Goal: Task Accomplishment & Management: Complete application form

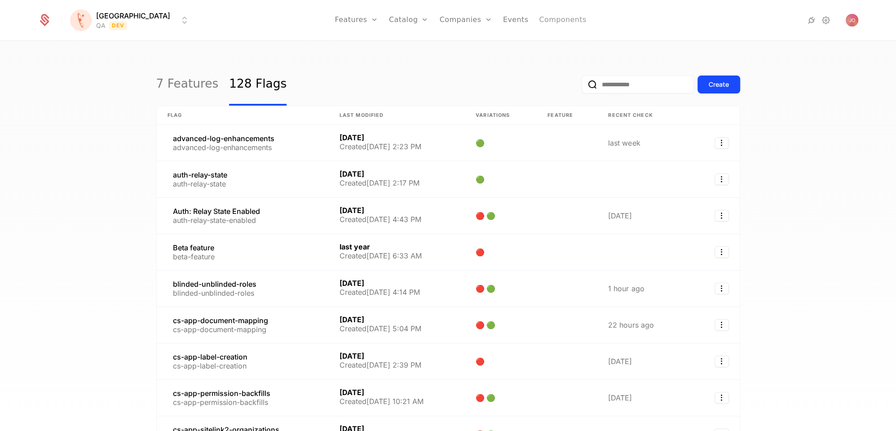
click at [539, 22] on link "Components" at bounding box center [562, 20] width 47 height 40
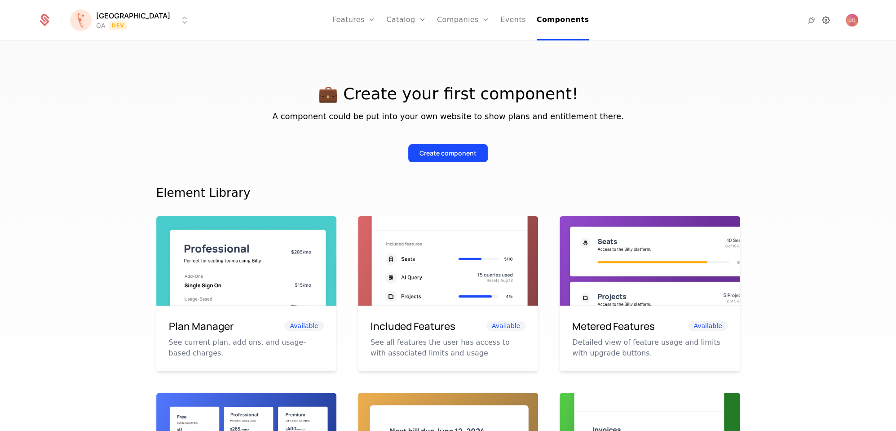
click at [822, 20] on icon at bounding box center [826, 20] width 11 height 11
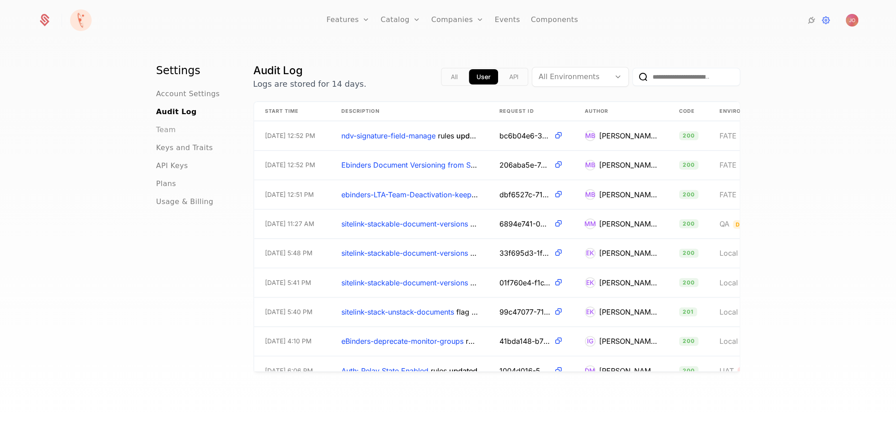
click at [168, 131] on span "Team" at bounding box center [166, 129] width 20 height 11
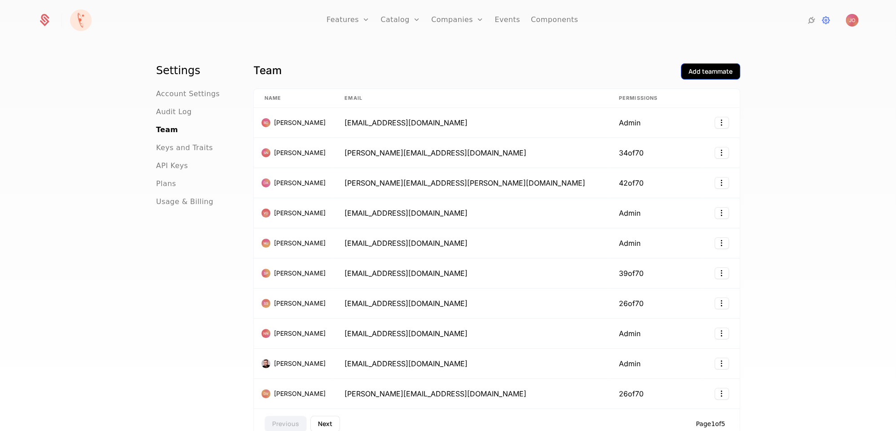
click at [704, 73] on div "Add teammate" at bounding box center [711, 71] width 44 height 9
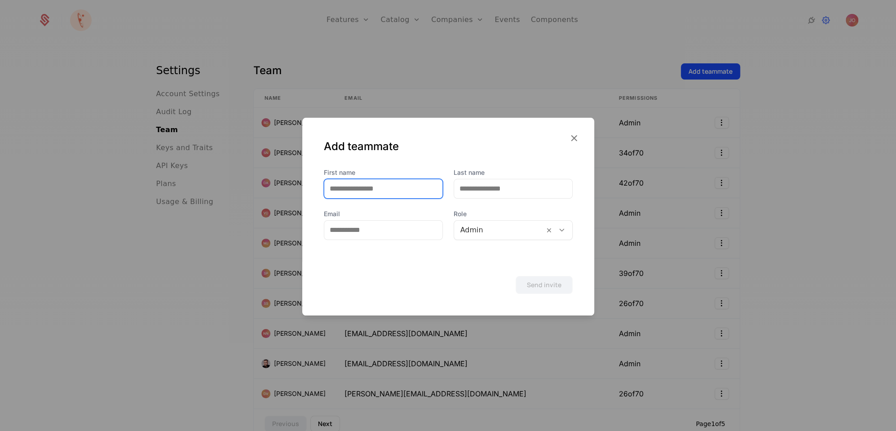
click at [388, 190] on input "First name" at bounding box center [383, 188] width 118 height 19
type input "*******"
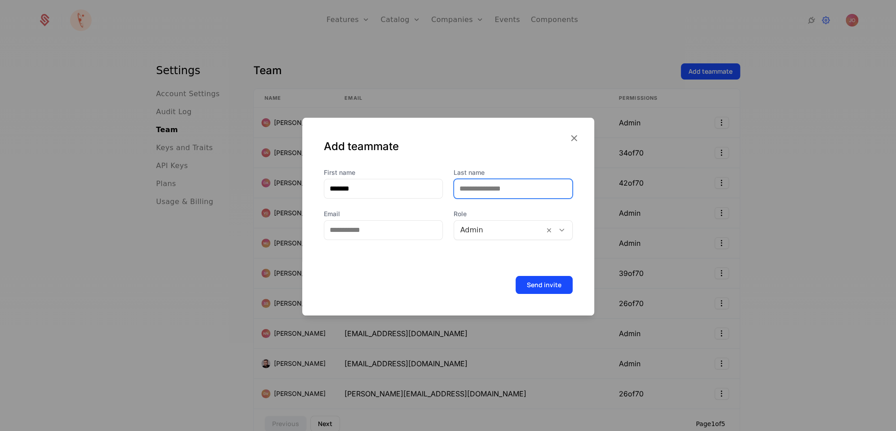
click at [518, 189] on input "Last name" at bounding box center [513, 188] width 118 height 19
type input "*****"
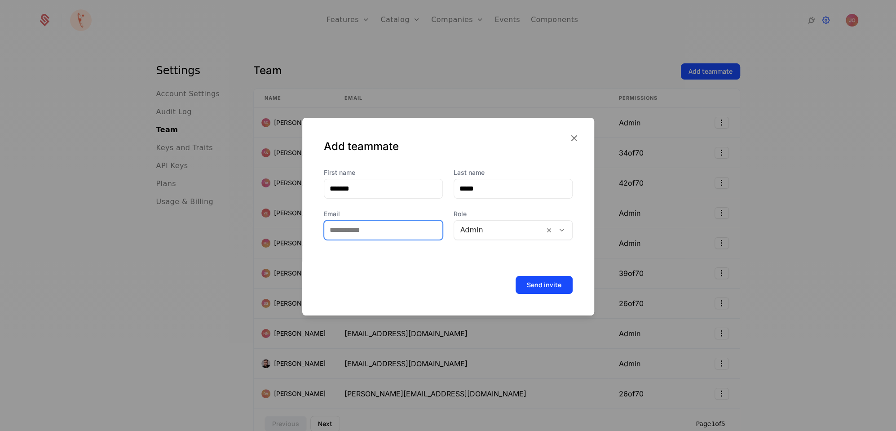
click at [383, 232] on input "Email" at bounding box center [383, 230] width 118 height 19
paste input "**********"
type input "**********"
click at [496, 230] on div at bounding box center [499, 230] width 78 height 13
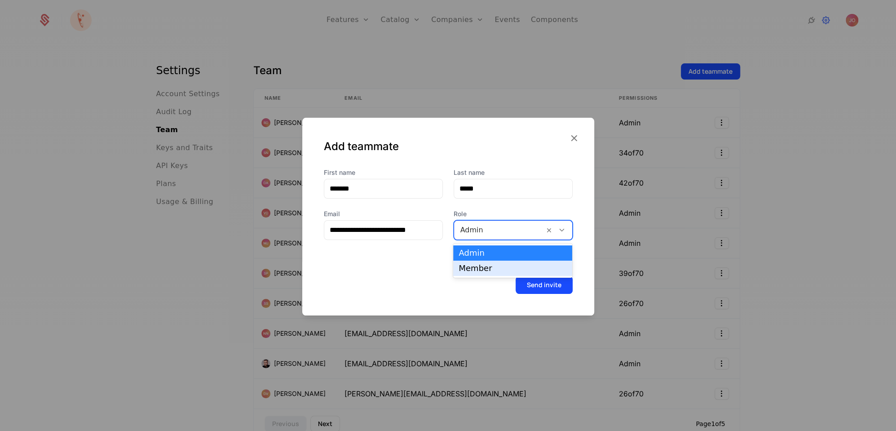
click at [482, 269] on div "Member" at bounding box center [513, 268] width 108 height 8
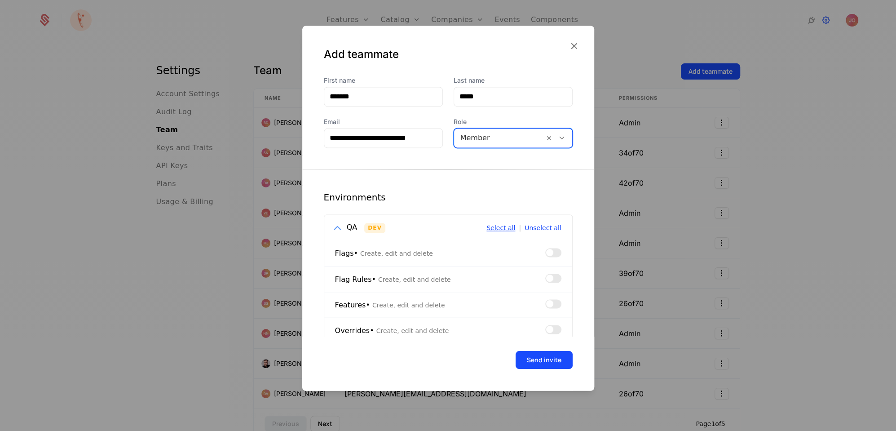
click at [509, 228] on button "Select all" at bounding box center [500, 228] width 29 height 6
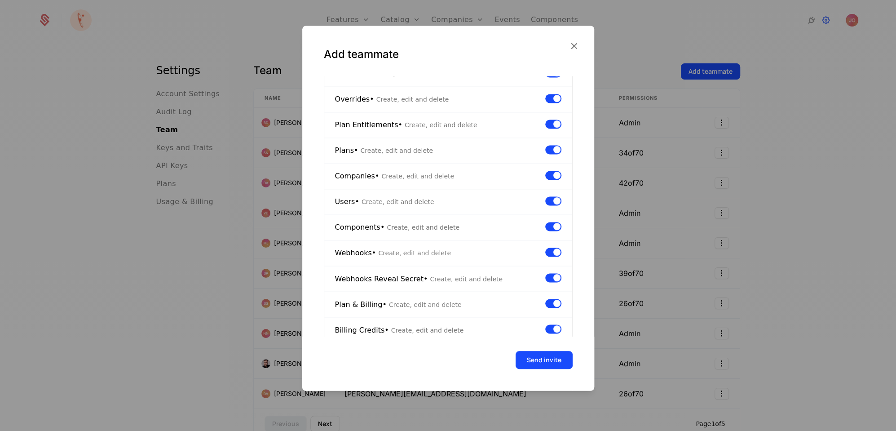
scroll to position [393, 0]
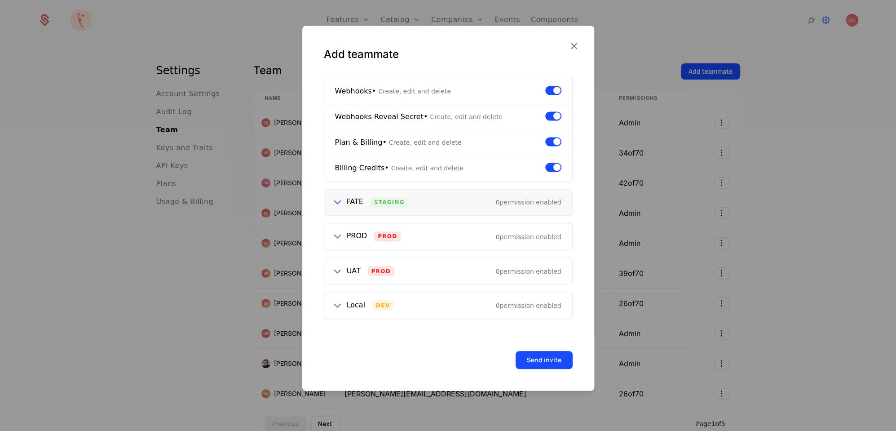
click at [329, 196] on div "FATE Staging 0 permission enabled" at bounding box center [448, 202] width 248 height 26
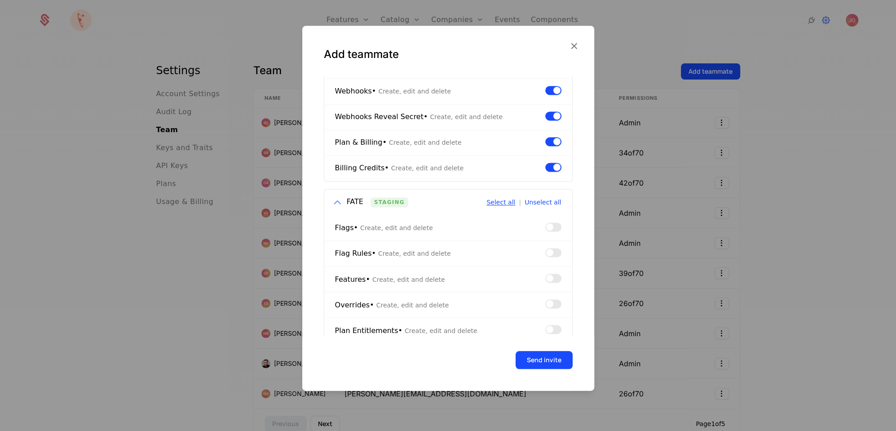
click at [504, 201] on button "Select all" at bounding box center [500, 202] width 29 height 6
click at [333, 196] on icon at bounding box center [337, 202] width 12 height 12
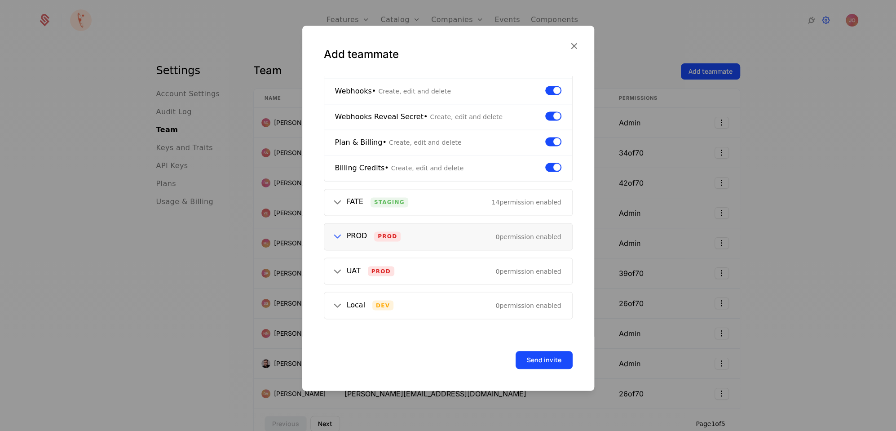
click at [336, 231] on icon at bounding box center [337, 237] width 12 height 12
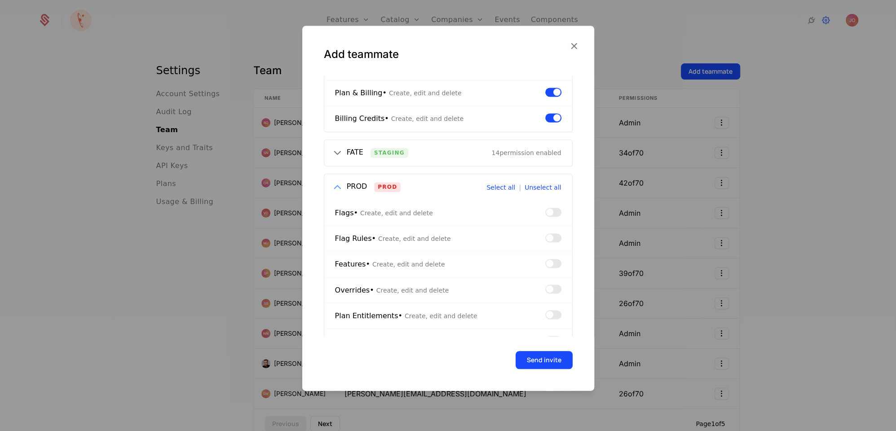
scroll to position [428, 0]
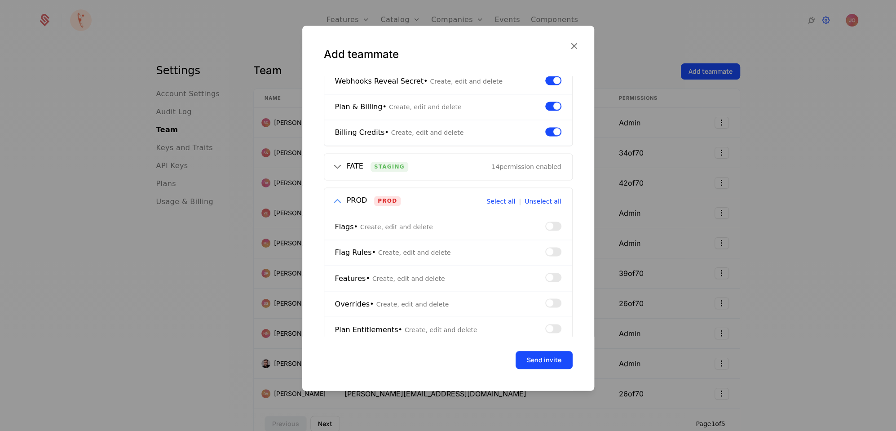
click at [335, 195] on icon at bounding box center [337, 201] width 12 height 12
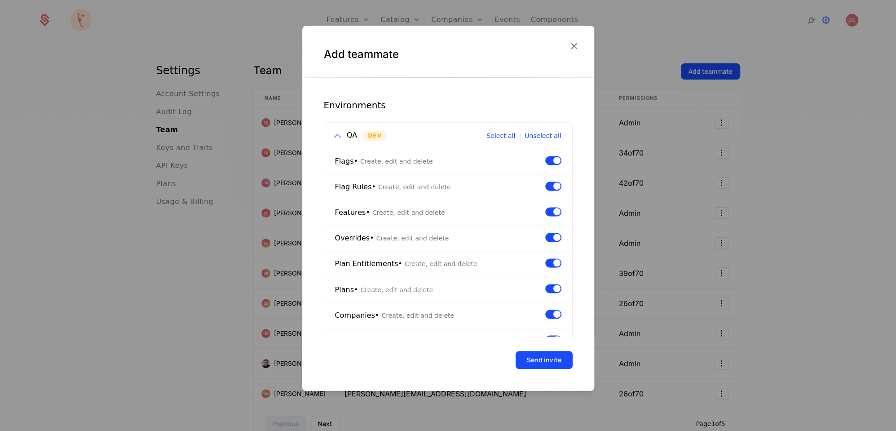
scroll to position [0, 0]
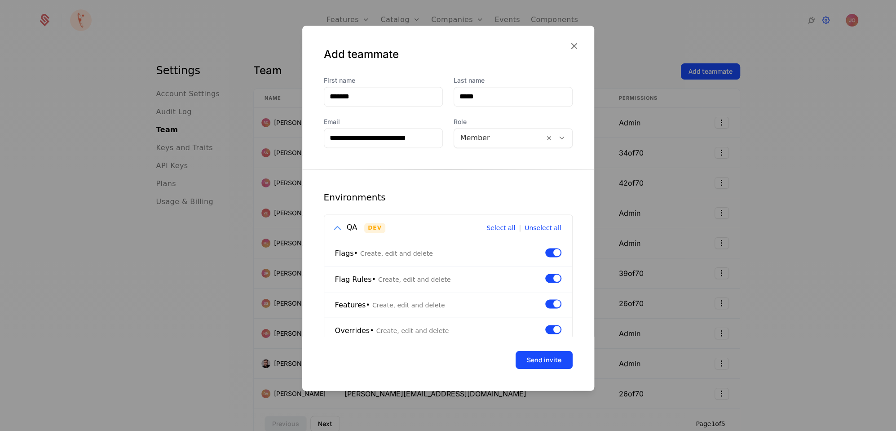
click at [340, 225] on icon at bounding box center [337, 228] width 12 height 12
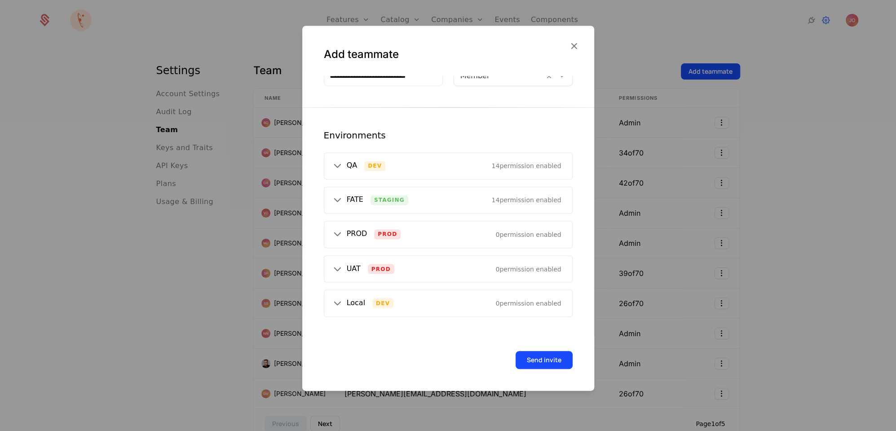
scroll to position [60, 0]
click at [561, 358] on button "Send invite" at bounding box center [544, 360] width 57 height 18
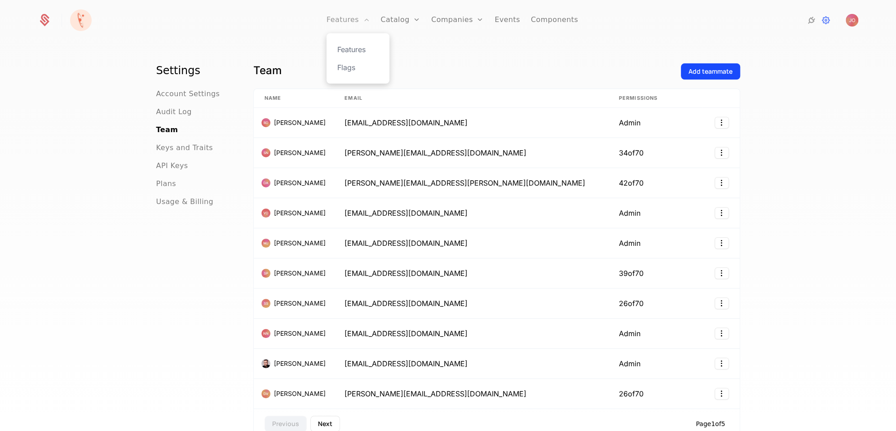
click at [348, 22] on link "Features" at bounding box center [348, 20] width 43 height 40
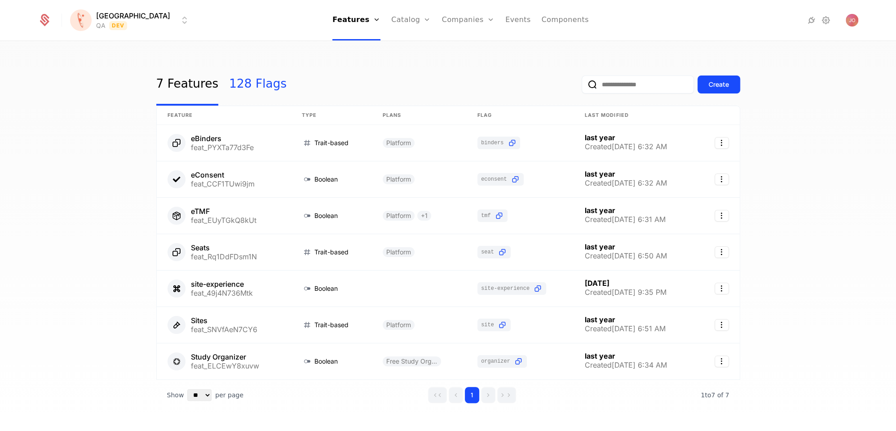
click at [250, 85] on link "128 Flags" at bounding box center [257, 84] width 57 height 42
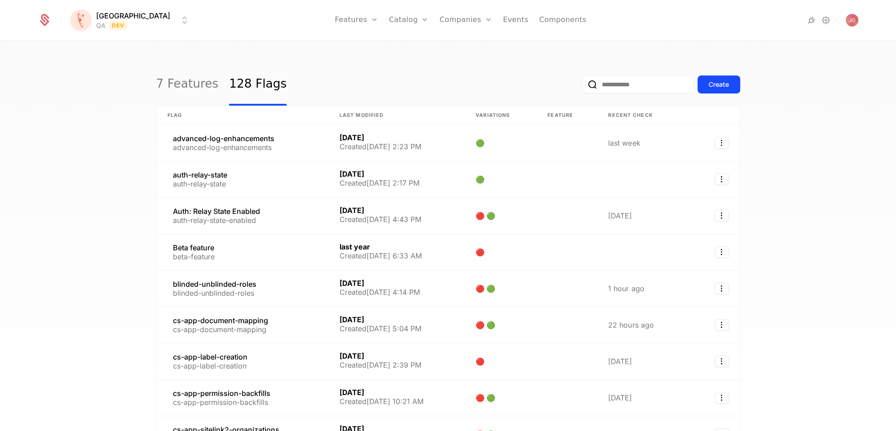
click at [624, 91] on input "email" at bounding box center [638, 84] width 112 height 18
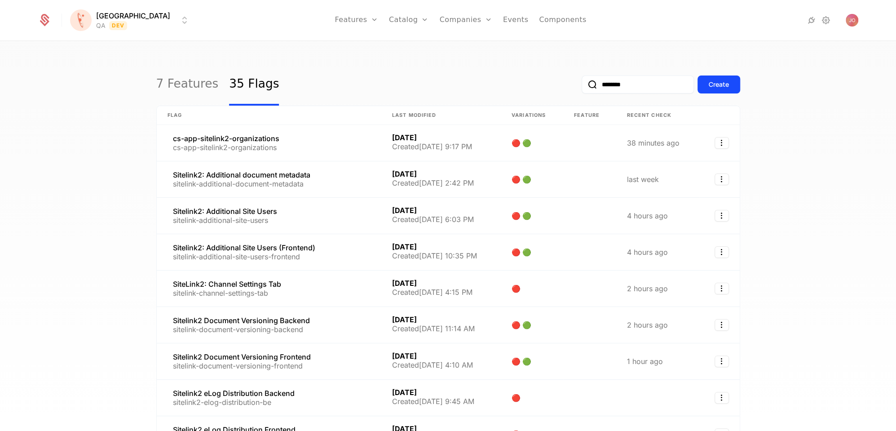
type input "********"
click at [582, 86] on button "submit" at bounding box center [582, 86] width 0 height 0
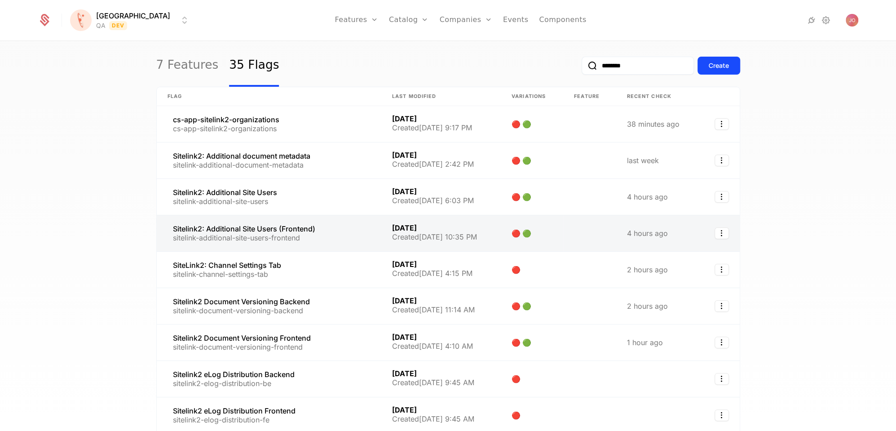
scroll to position [7, 0]
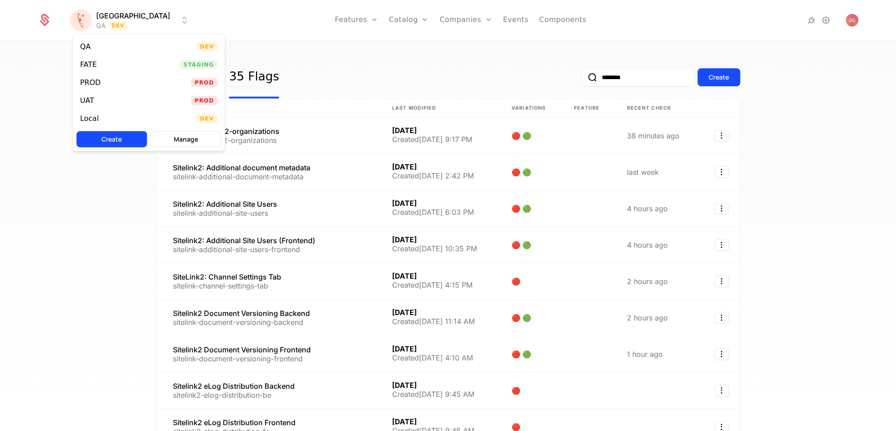
click at [121, 23] on html "[PERSON_NAME] QA Dev Features Features Flags Catalog Plans Add Ons Credits Conf…" at bounding box center [448, 215] width 896 height 431
click at [372, 47] on html "[PERSON_NAME] QA Dev Features Features Flags Catalog Plans Add Ons Credits Conf…" at bounding box center [448, 215] width 896 height 431
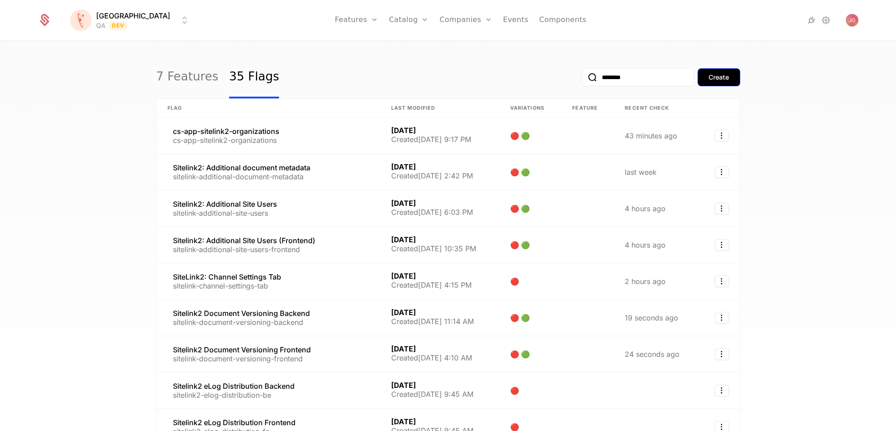
click at [717, 75] on div "Create" at bounding box center [719, 77] width 20 height 9
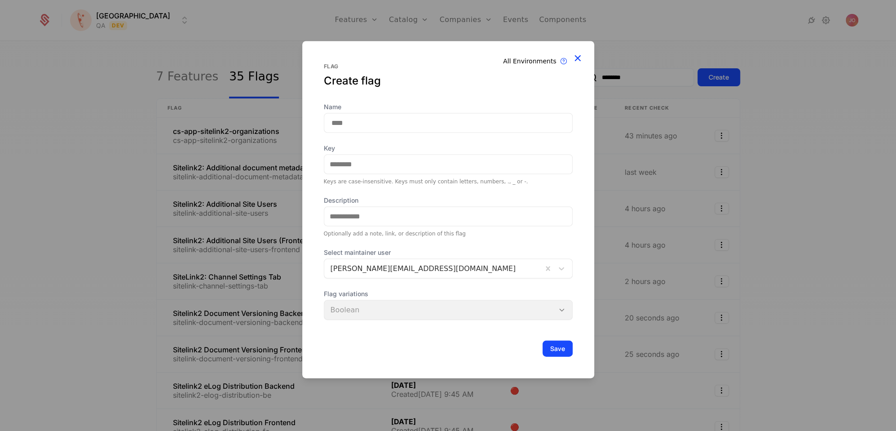
click at [579, 58] on icon at bounding box center [578, 58] width 12 height 12
